Goal: Task Accomplishment & Management: Use online tool/utility

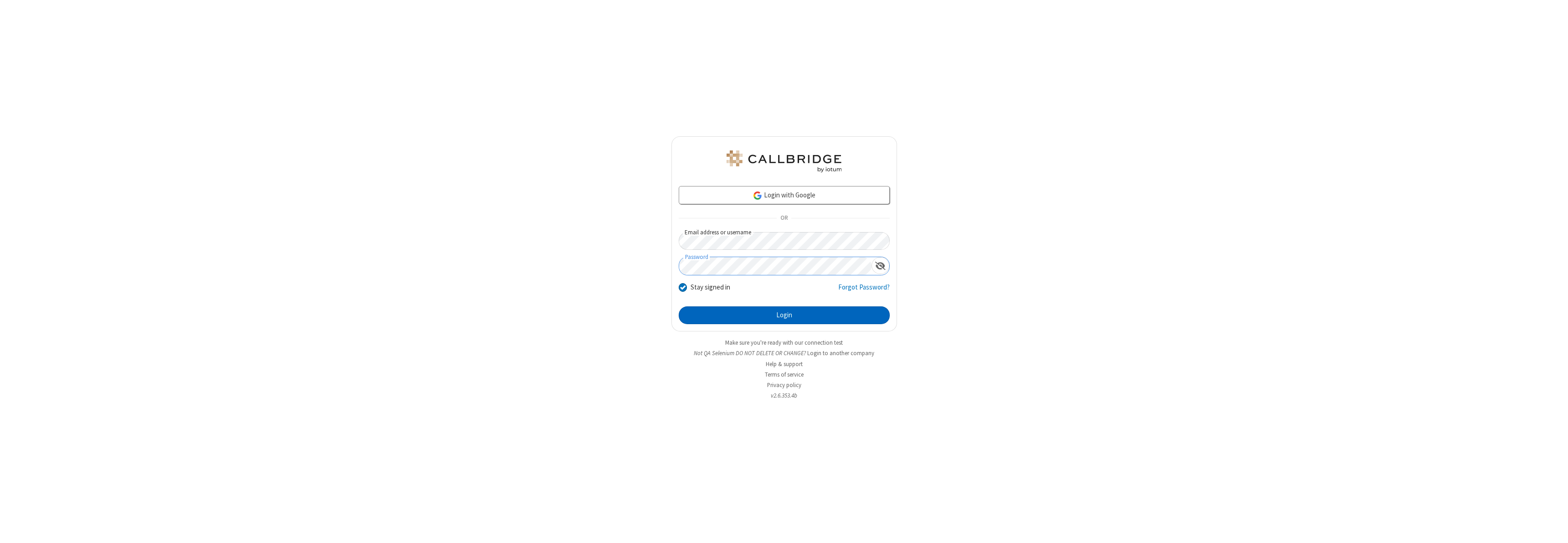
click at [784, 315] on button "Login" at bounding box center [784, 315] width 211 height 18
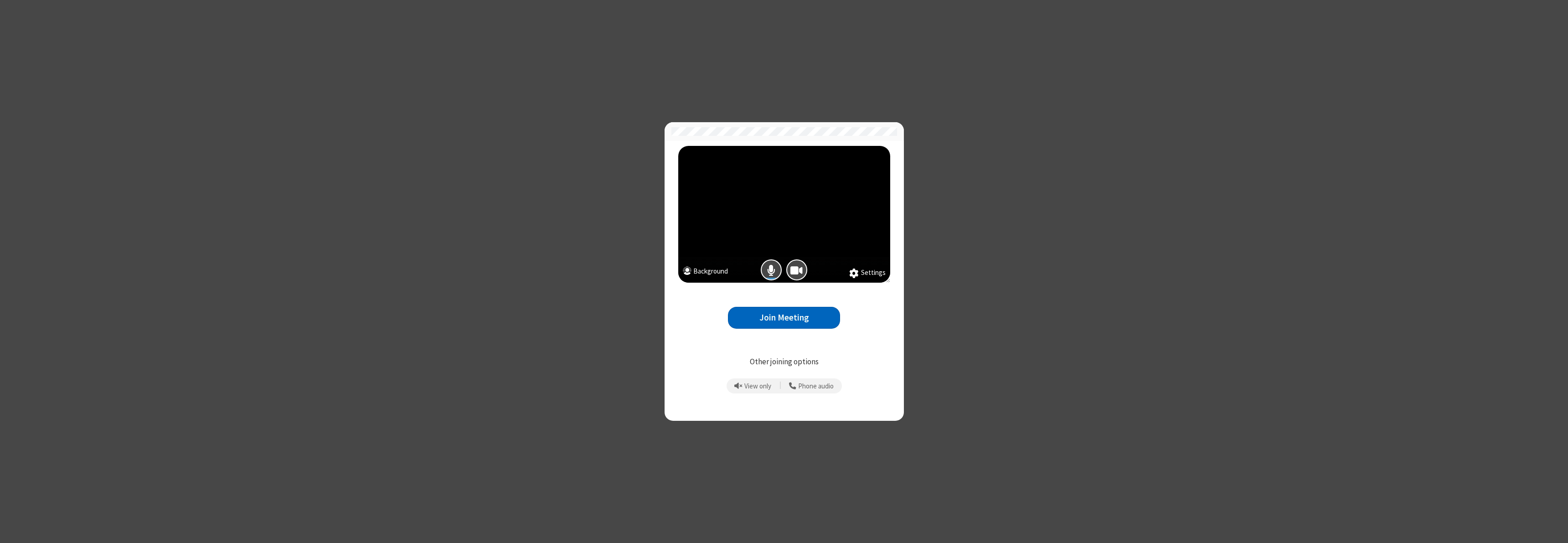
click at [784, 317] on button "Join Meeting" at bounding box center [784, 317] width 112 height 23
